Goal: Entertainment & Leisure: Consume media (video, audio)

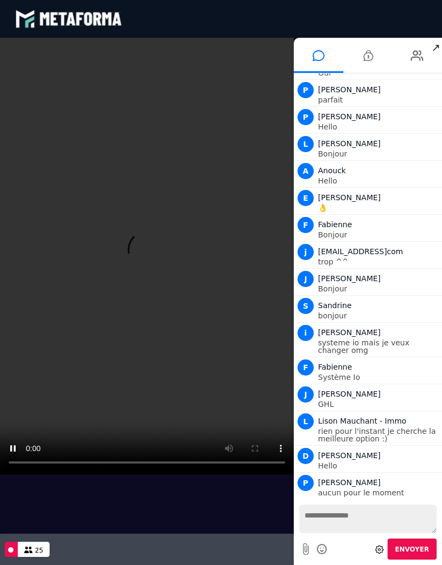
scroll to position [101, 0]
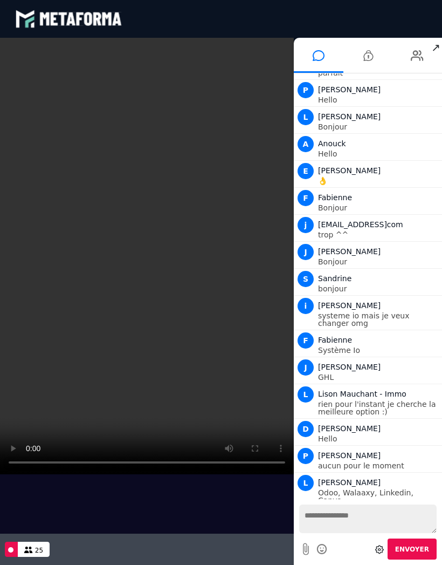
click at [153, 258] on video at bounding box center [147, 256] width 294 height 436
click at [436, 51] on span "↗" at bounding box center [436, 47] width 12 height 19
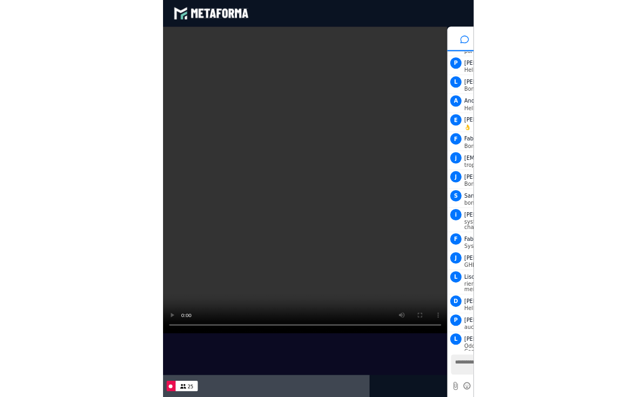
scroll to position [128, 0]
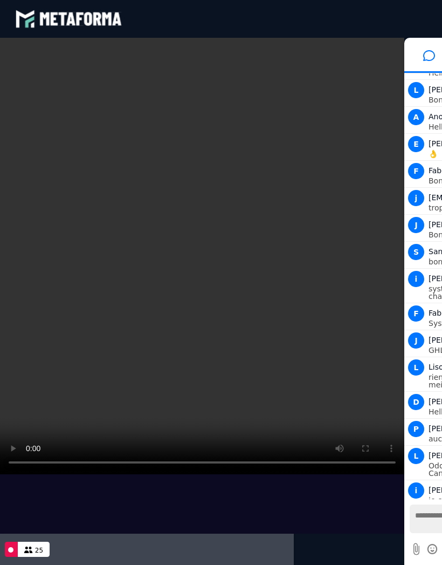
click at [334, 435] on video at bounding box center [202, 256] width 405 height 436
click at [319, 394] on video at bounding box center [202, 256] width 405 height 436
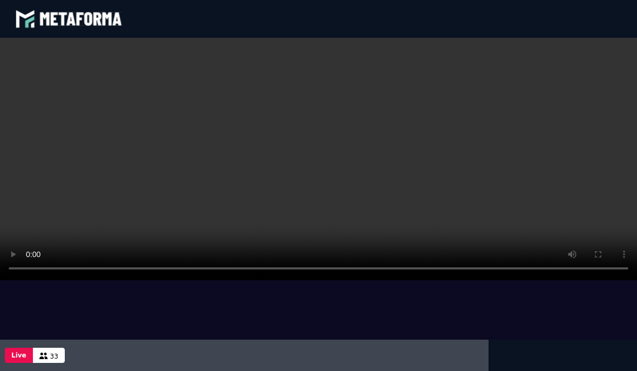
click at [442, 251] on video at bounding box center [323, 159] width 647 height 242
click at [442, 316] on div at bounding box center [323, 189] width 647 height 302
click at [442, 319] on div at bounding box center [323, 189] width 647 height 302
click at [442, 312] on div at bounding box center [323, 189] width 647 height 302
click at [442, 319] on div at bounding box center [323, 189] width 647 height 302
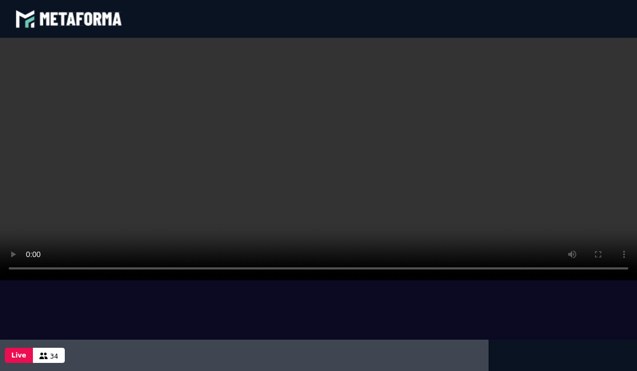
click at [442, 228] on video at bounding box center [323, 159] width 647 height 242
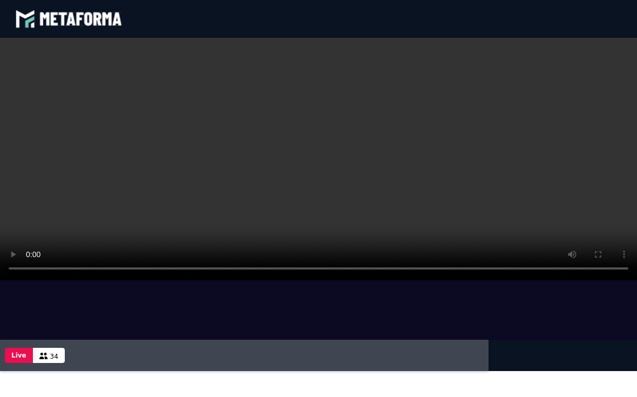
click at [6, 42] on video at bounding box center [323, 159] width 647 height 242
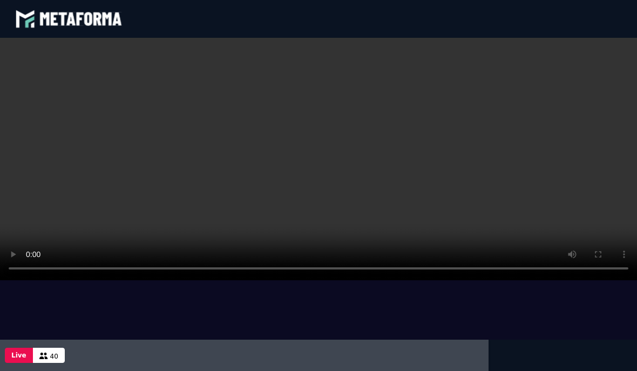
click at [442, 308] on div at bounding box center [323, 189] width 647 height 302
click at [442, 153] on video at bounding box center [323, 159] width 647 height 242
click at [442, 171] on video at bounding box center [323, 159] width 647 height 242
click at [442, 183] on video at bounding box center [323, 159] width 647 height 242
click at [442, 180] on video at bounding box center [323, 159] width 647 height 242
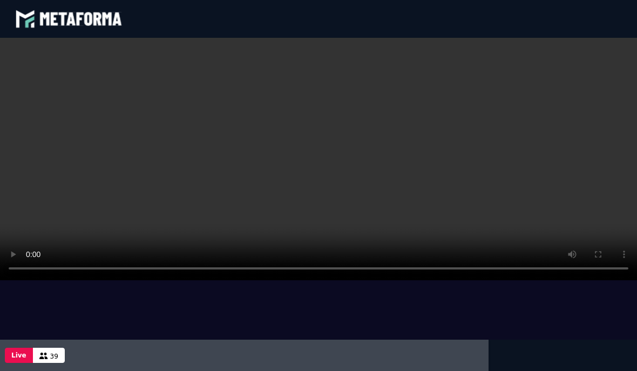
click at [442, 355] on div "Live 39" at bounding box center [244, 354] width 488 height 31
click at [442, 197] on video at bounding box center [323, 159] width 647 height 242
click at [387, 196] on video at bounding box center [323, 159] width 647 height 242
click at [322, 156] on video at bounding box center [323, 159] width 647 height 242
click at [442, 152] on video at bounding box center [323, 159] width 647 height 242
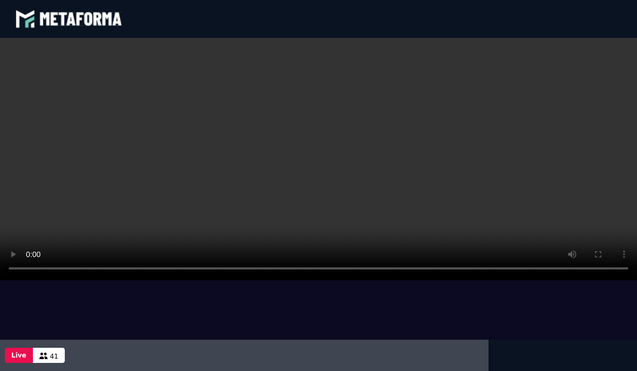
click at [14, 357] on button "Live" at bounding box center [19, 354] width 28 height 15
click at [39, 212] on video at bounding box center [323, 159] width 647 height 242
click at [24, 269] on video at bounding box center [323, 159] width 647 height 242
click at [442, 168] on video at bounding box center [323, 159] width 647 height 242
click at [442, 166] on video at bounding box center [323, 159] width 647 height 242
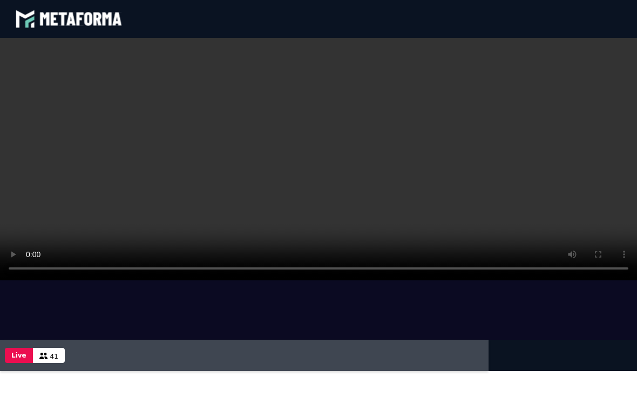
click at [6, 43] on video at bounding box center [323, 159] width 647 height 242
